Goal: Register for event/course

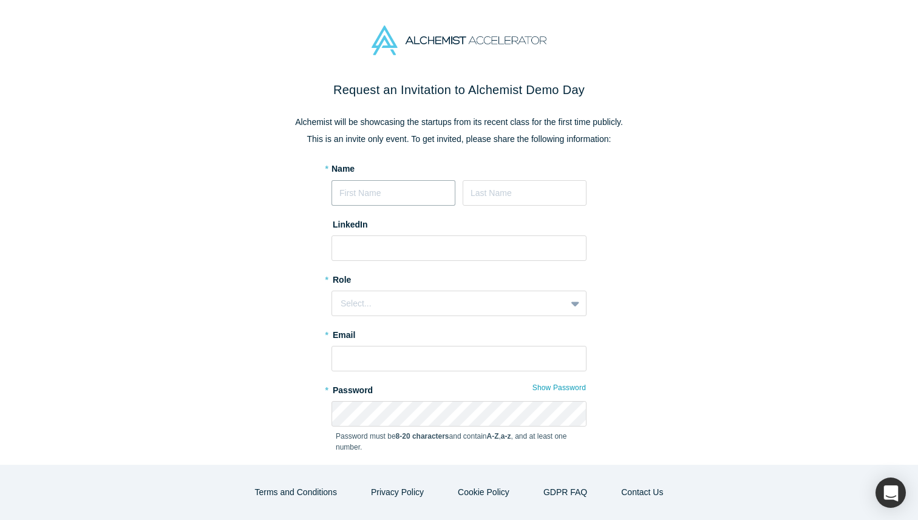
click at [367, 193] on input at bounding box center [393, 192] width 124 height 25
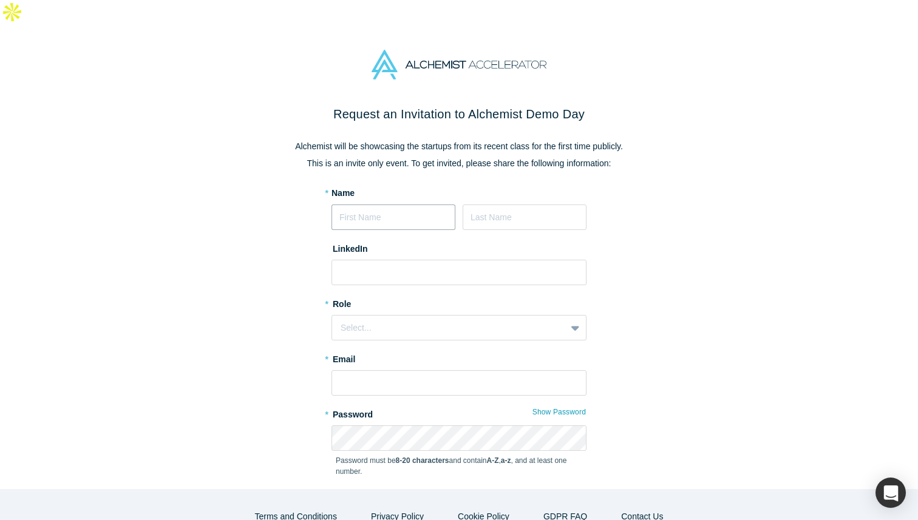
type input "SEDDIK"
type input "HOUIMLI"
type input "[EMAIL_ADDRESS][DOMAIN_NAME]"
click at [380, 322] on div "Select..." at bounding box center [449, 328] width 217 height 13
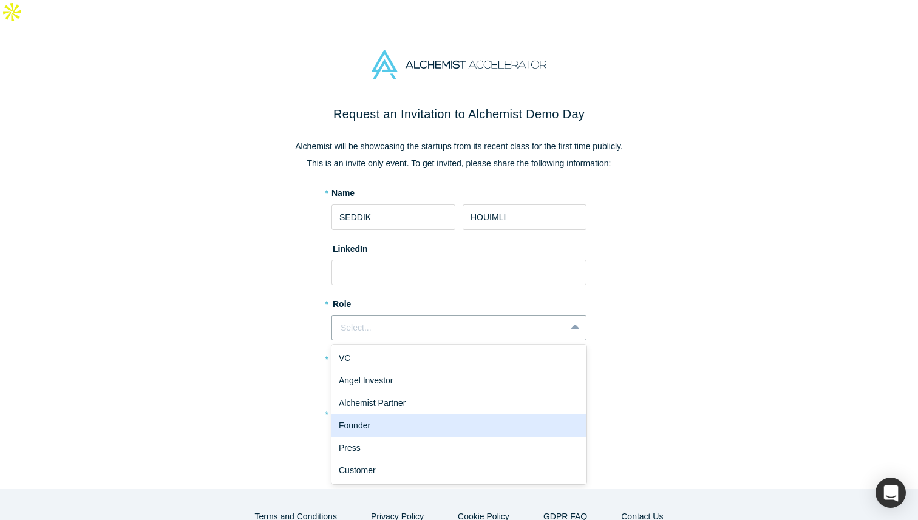
click at [376, 415] on div "Founder" at bounding box center [458, 426] width 255 height 22
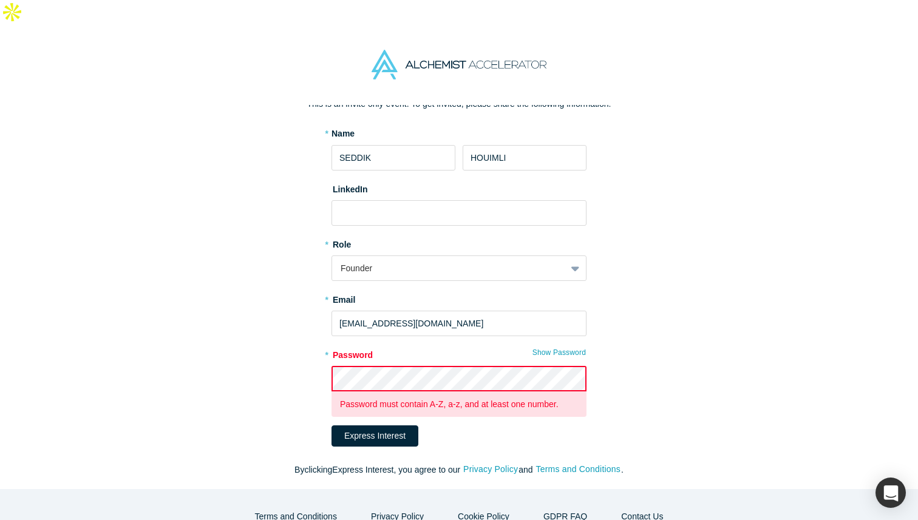
scroll to position [73, 0]
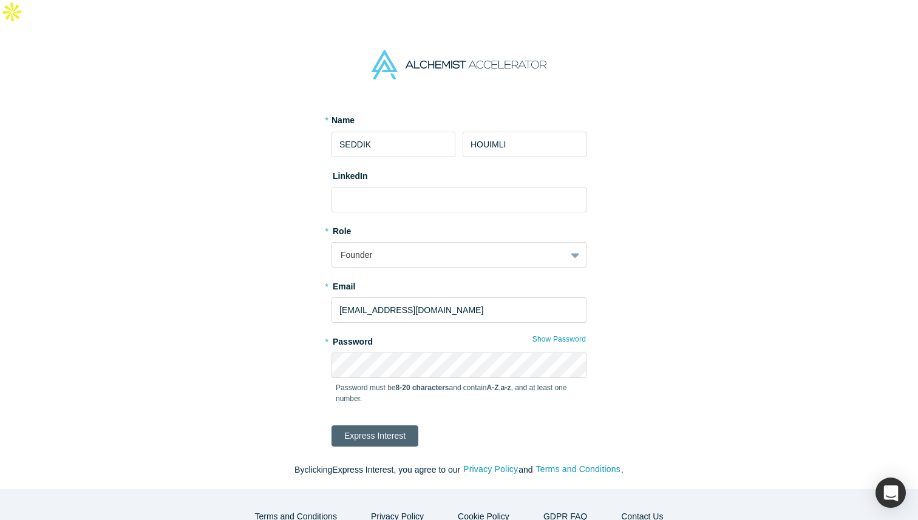
click at [382, 426] on button "Express Interest" at bounding box center [374, 436] width 87 height 21
